Goal: Information Seeking & Learning: Learn about a topic

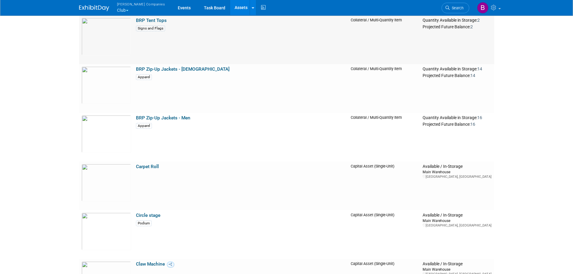
scroll to position [1256, 0]
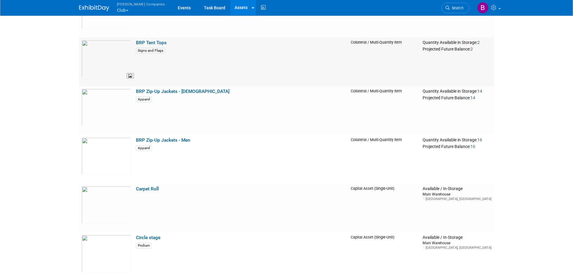
click at [113, 68] on img at bounding box center [107, 59] width 50 height 38
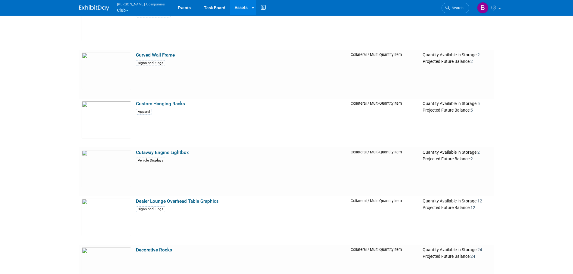
scroll to position [1803, 0]
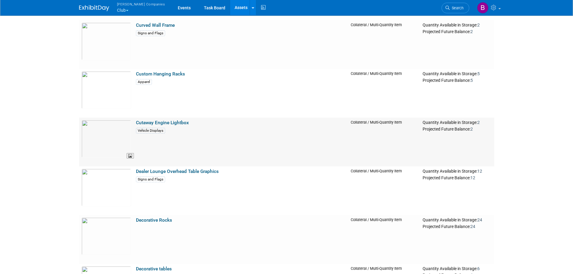
click at [115, 143] on img at bounding box center [107, 139] width 50 height 38
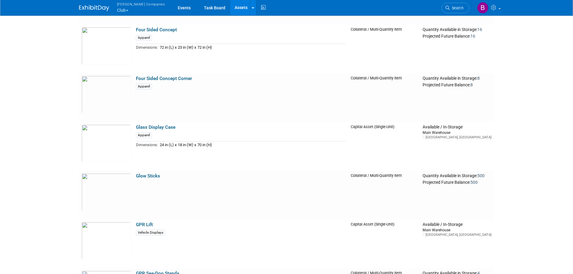
scroll to position [2534, 0]
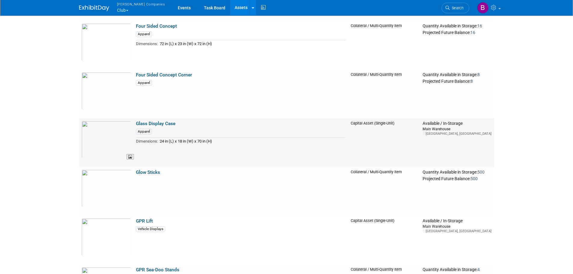
click at [113, 134] on img at bounding box center [107, 140] width 50 height 38
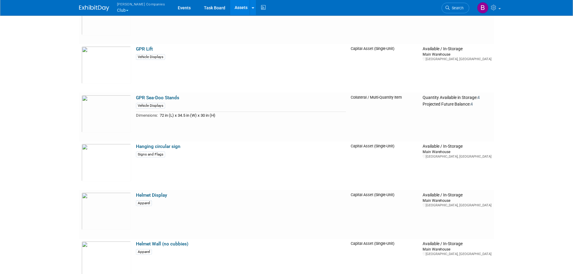
scroll to position [2706, 0]
click at [134, 113] on td "GPR Sea-Doo Stands Vehicle Displays Dimensions: 72 in (L) x 34.5 in (W) x 30 in…" at bounding box center [241, 116] width 215 height 49
click at [111, 112] on img at bounding box center [107, 114] width 50 height 38
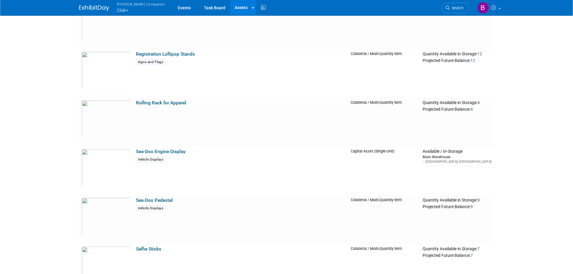
scroll to position [4943, 0]
click at [122, 108] on img at bounding box center [107, 119] width 50 height 38
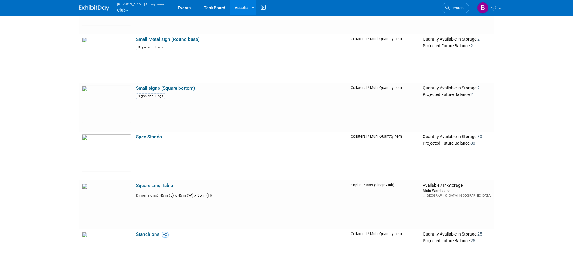
scroll to position [5543, 0]
click at [120, 145] on img at bounding box center [107, 153] width 50 height 38
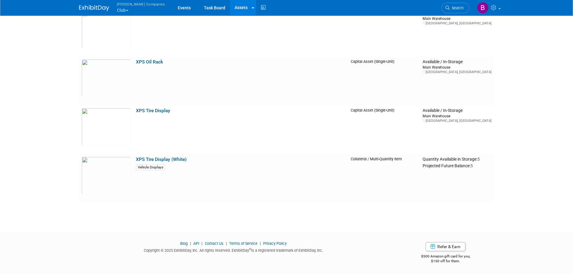
scroll to position [7226, 0]
click at [117, 125] on img at bounding box center [107, 127] width 50 height 38
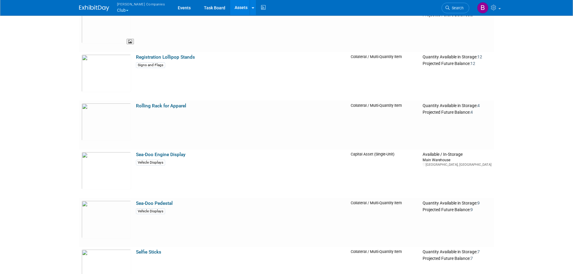
scroll to position [4949, 0]
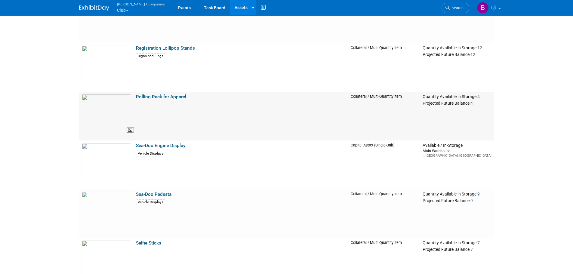
click at [105, 106] on img at bounding box center [107, 113] width 50 height 38
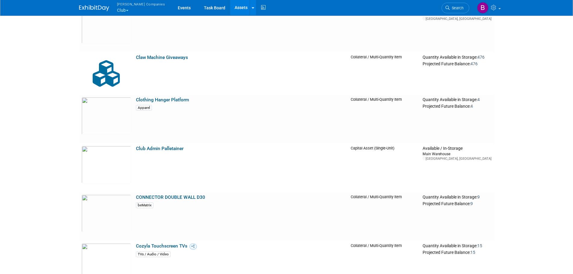
scroll to position [1554, 0]
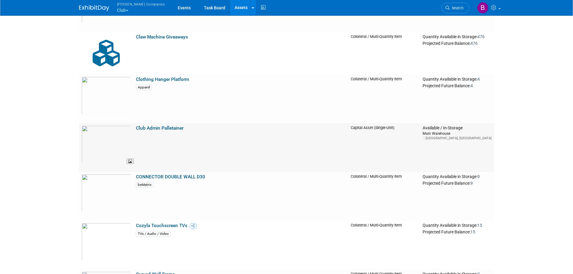
click at [91, 149] on img at bounding box center [107, 144] width 50 height 38
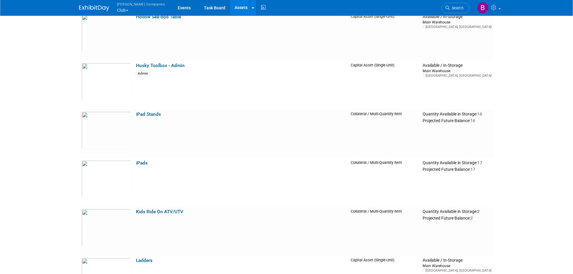
scroll to position [2995, 0]
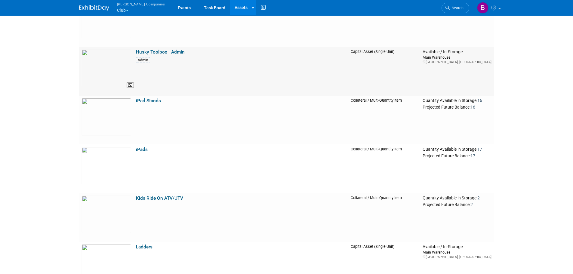
click at [115, 54] on img at bounding box center [107, 68] width 50 height 38
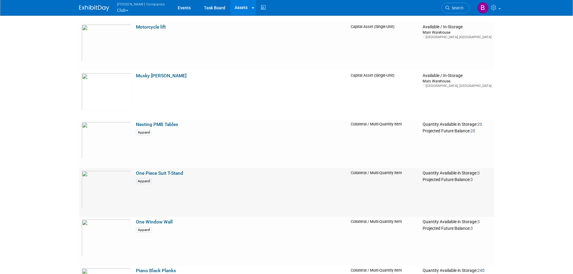
scroll to position [4141, 0]
click at [103, 149] on img at bounding box center [107, 141] width 50 height 38
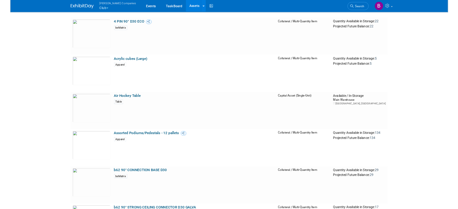
scroll to position [0, 0]
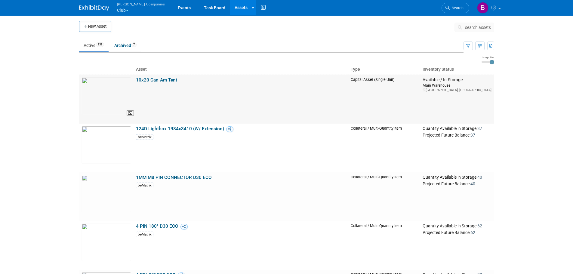
click at [102, 104] on img at bounding box center [107, 96] width 50 height 38
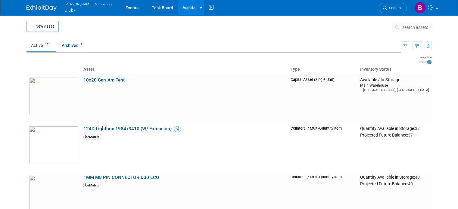
click at [409, 27] on span "search assets" at bounding box center [415, 27] width 26 height 5
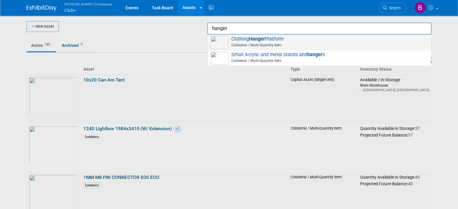
click at [278, 45] on span "Collateral / Multi-Quantity Item" at bounding box center [319, 44] width 215 height 5
type input "Clothing Hanger Platform"
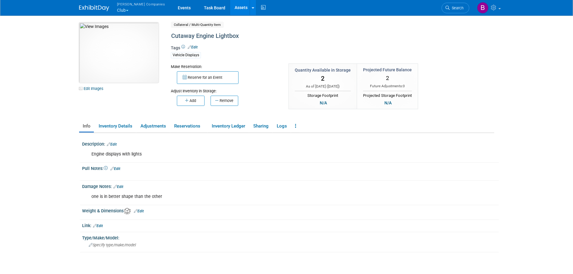
click at [130, 58] on img at bounding box center [118, 53] width 79 height 60
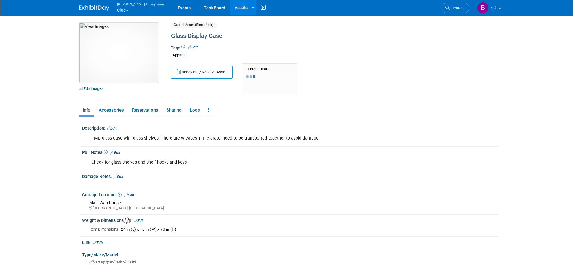
click at [141, 68] on img at bounding box center [118, 53] width 79 height 60
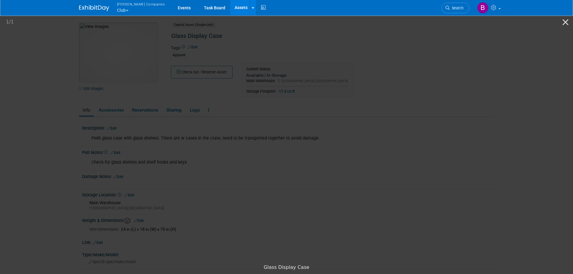
click at [464, 108] on picture at bounding box center [286, 137] width 573 height 247
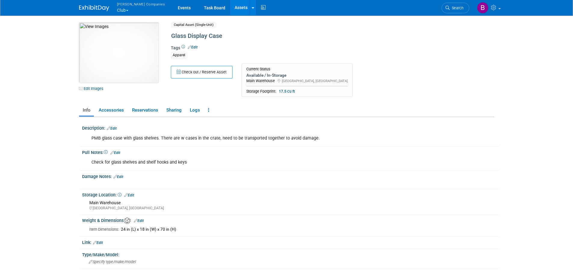
click at [132, 48] on img at bounding box center [118, 53] width 79 height 60
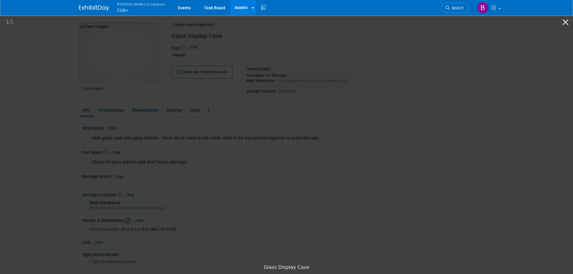
click at [31, 62] on picture at bounding box center [286, 137] width 573 height 247
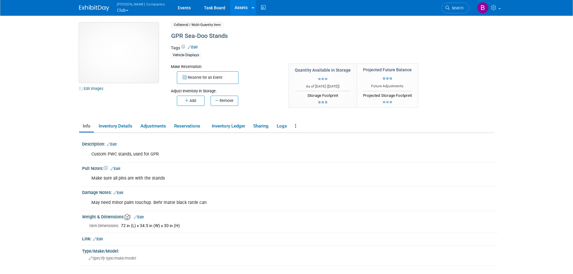
click at [125, 60] on img at bounding box center [118, 53] width 79 height 60
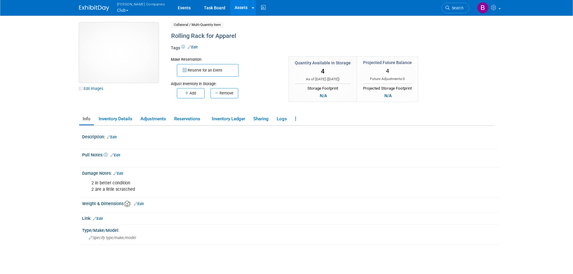
click at [127, 35] on img at bounding box center [118, 53] width 79 height 60
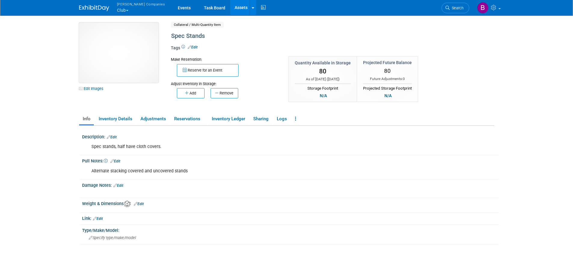
click at [115, 47] on img at bounding box center [118, 53] width 79 height 60
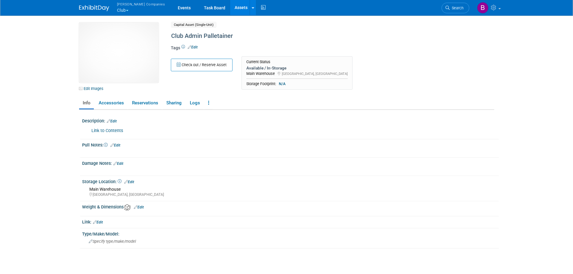
click at [117, 131] on link "Link to Contents" at bounding box center [107, 130] width 32 height 5
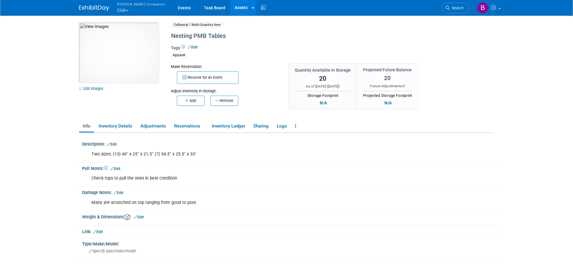
click at [120, 70] on img at bounding box center [118, 53] width 79 height 60
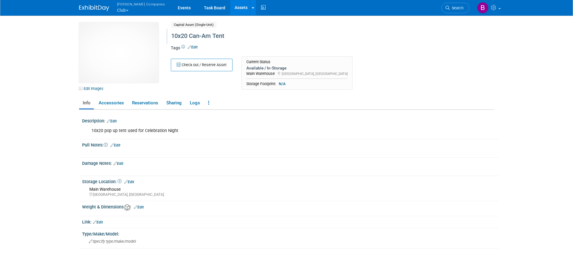
click at [199, 33] on div "10x20 Can-Am Tent" at bounding box center [307, 36] width 276 height 11
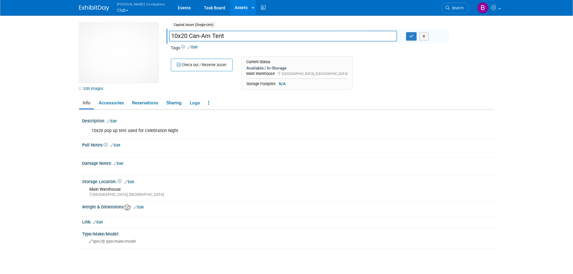
click at [199, 33] on input "10x20 Can-Am Tent" at bounding box center [283, 36] width 228 height 11
click at [109, 54] on img at bounding box center [118, 53] width 79 height 60
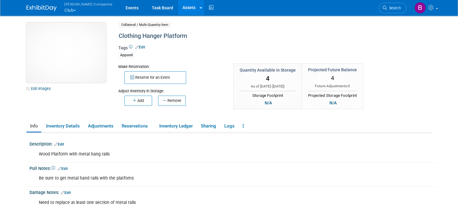
click at [72, 45] on img at bounding box center [65, 53] width 79 height 60
